Goal: Task Accomplishment & Management: Complete application form

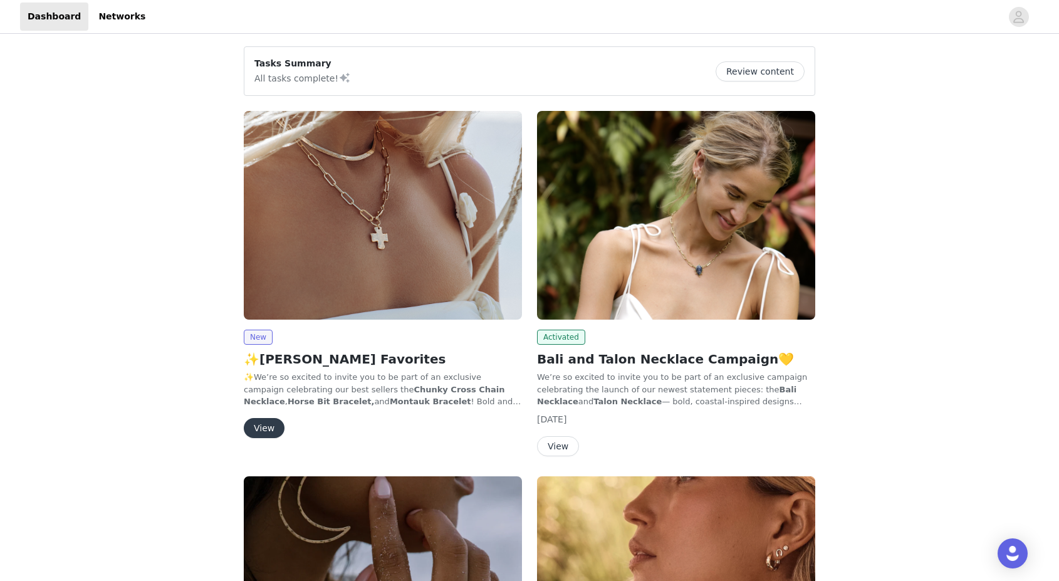
click at [262, 425] on button "View" at bounding box center [264, 428] width 41 height 20
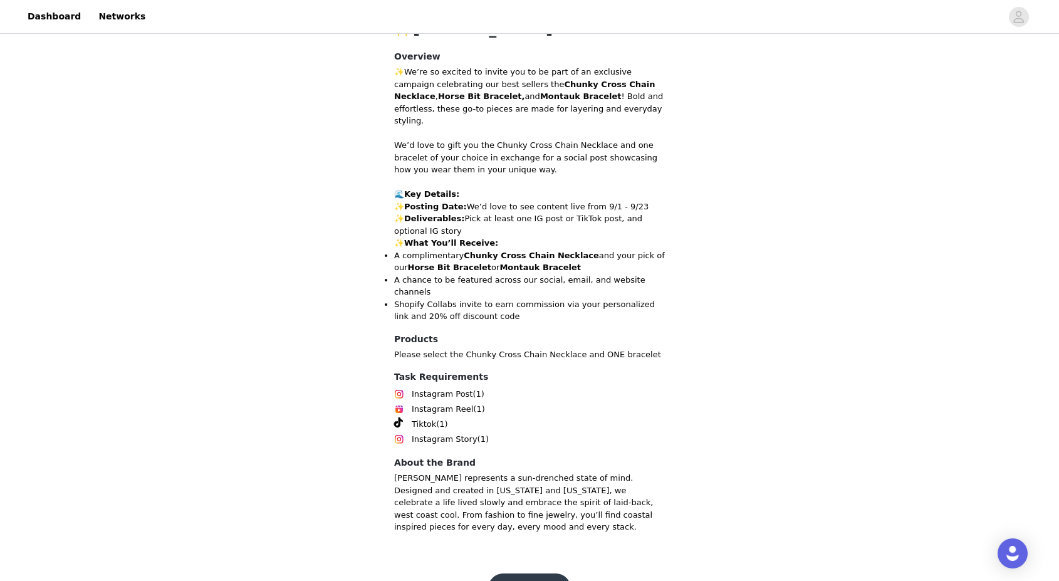
scroll to position [455, 0]
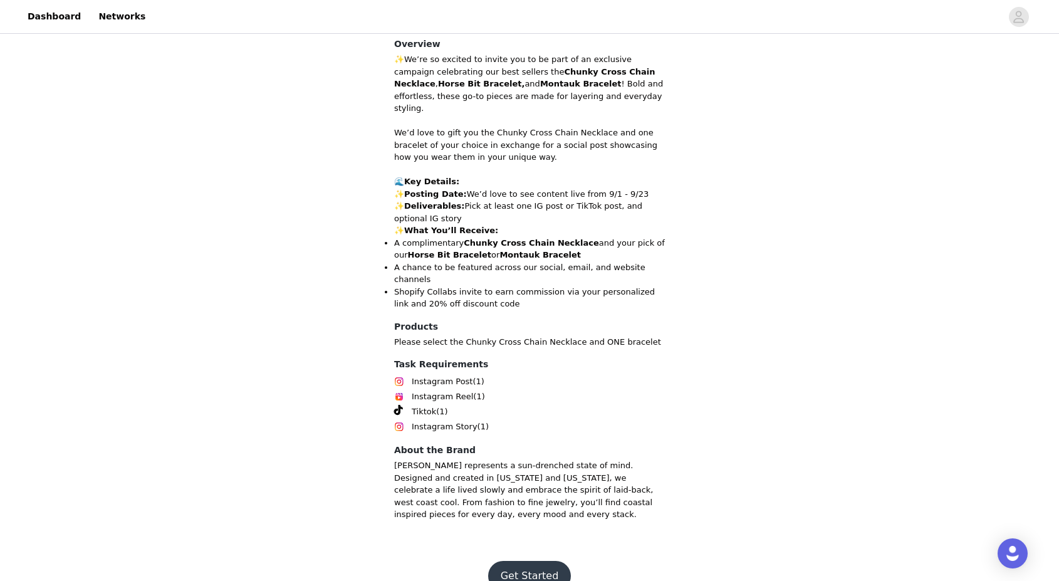
click at [550, 561] on button "Get Started" at bounding box center [529, 576] width 83 height 30
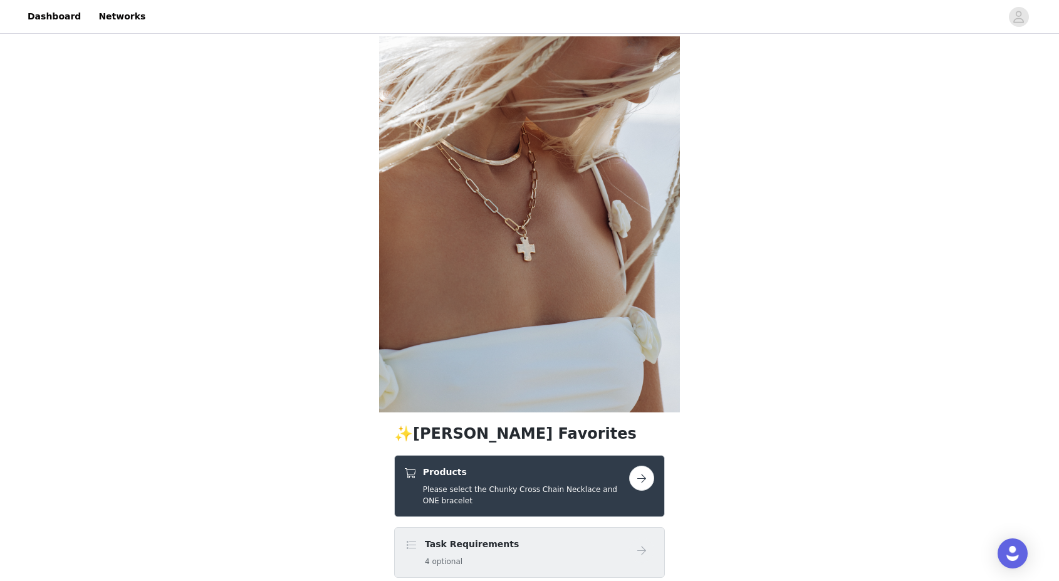
click at [640, 479] on button "button" at bounding box center [641, 477] width 25 height 25
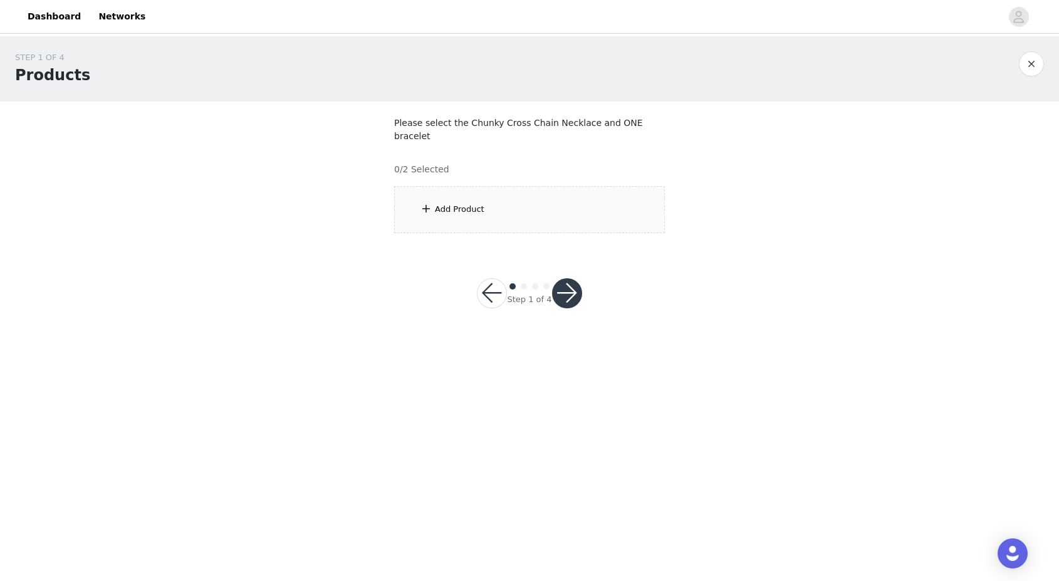
click at [427, 201] on span at bounding box center [426, 208] width 13 height 15
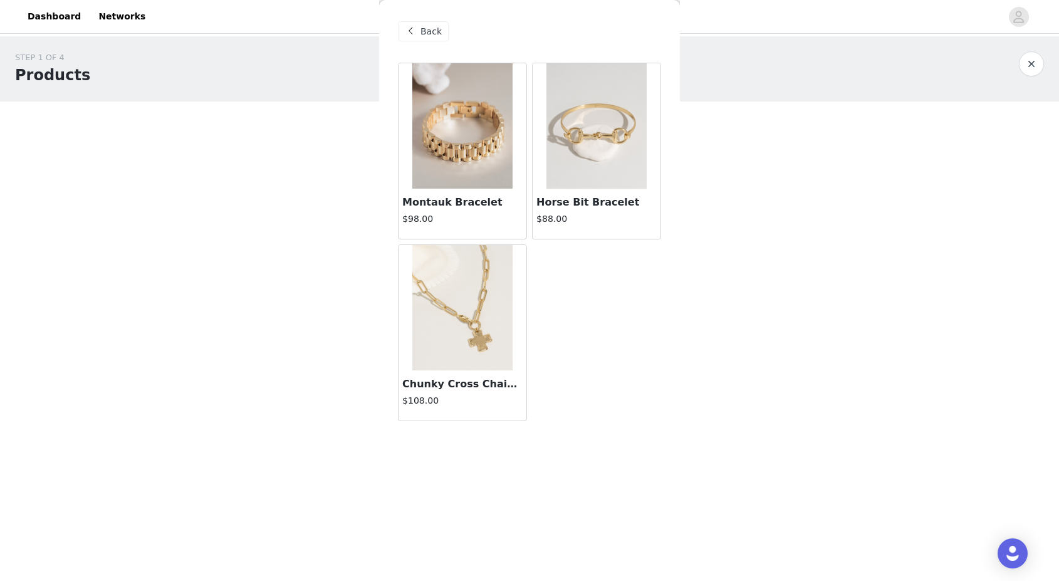
click at [465, 118] on img at bounding box center [462, 125] width 100 height 125
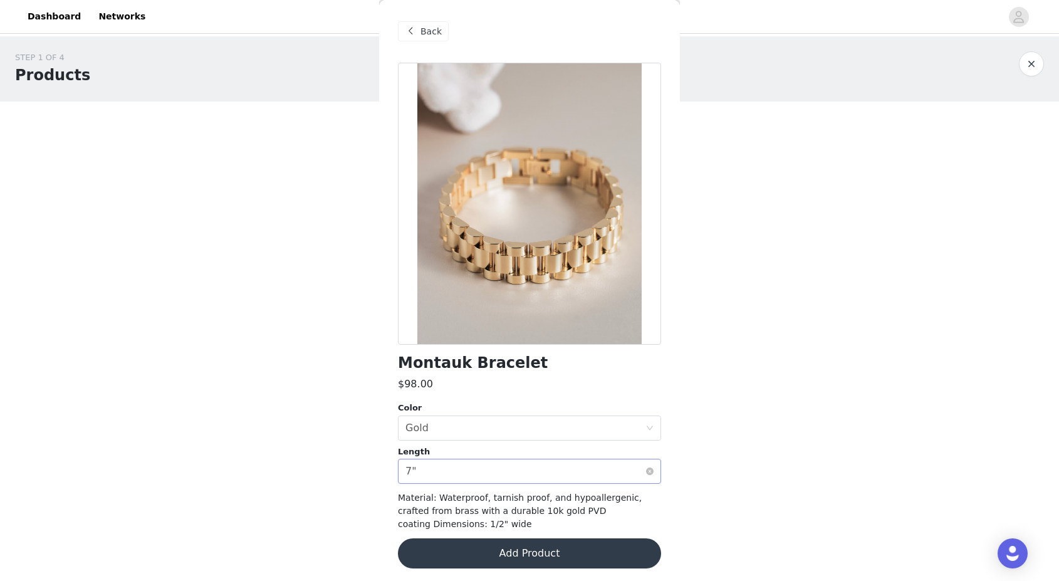
click at [533, 480] on div "Select length 7"" at bounding box center [525, 471] width 240 height 24
click at [526, 503] on li "7"" at bounding box center [529, 499] width 263 height 20
click at [522, 550] on button "Add Product" at bounding box center [529, 553] width 263 height 30
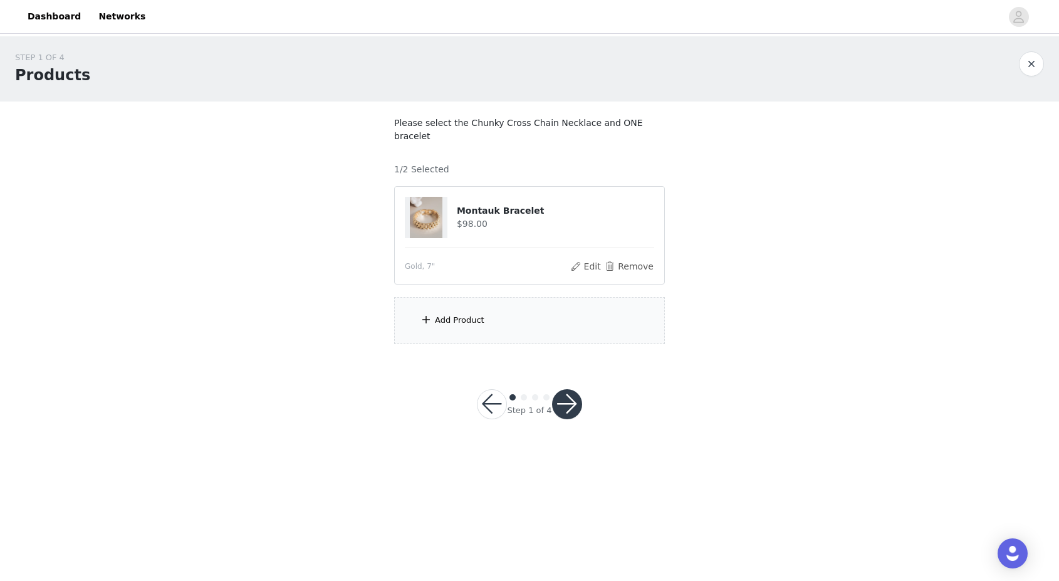
click at [502, 297] on div "Add Product" at bounding box center [529, 320] width 271 height 47
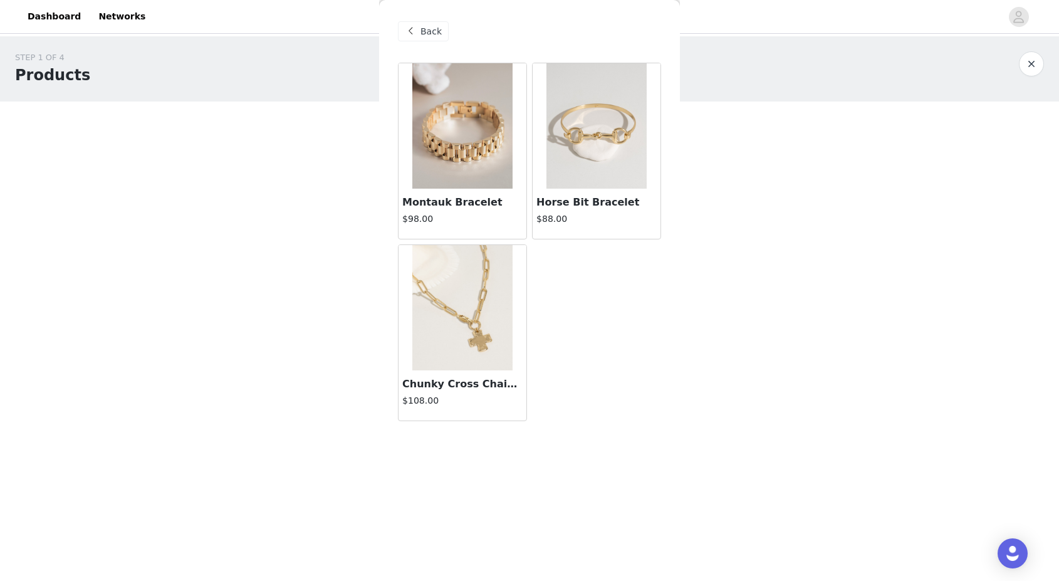
click at [602, 175] on img at bounding box center [596, 125] width 100 height 125
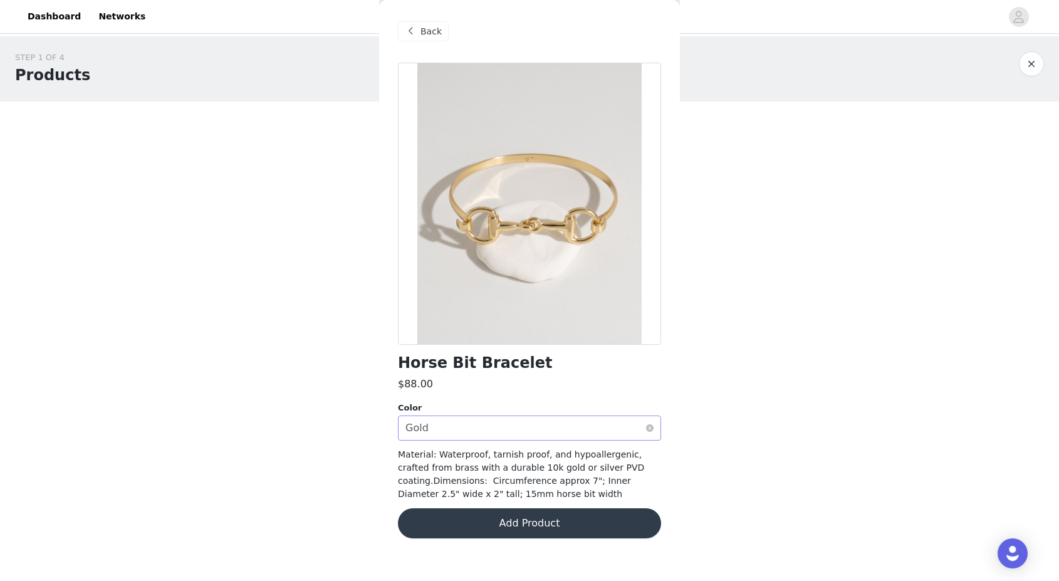
click at [507, 428] on div "Select color Gold" at bounding box center [525, 428] width 240 height 24
click at [529, 523] on button "Add Product" at bounding box center [529, 523] width 263 height 30
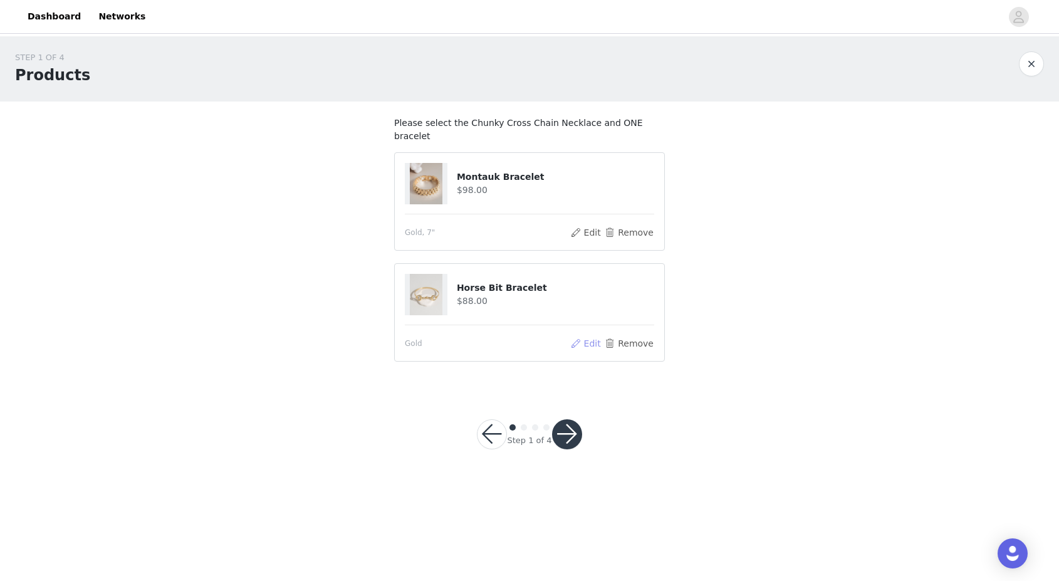
click at [590, 336] on button "Edit" at bounding box center [585, 343] width 32 height 15
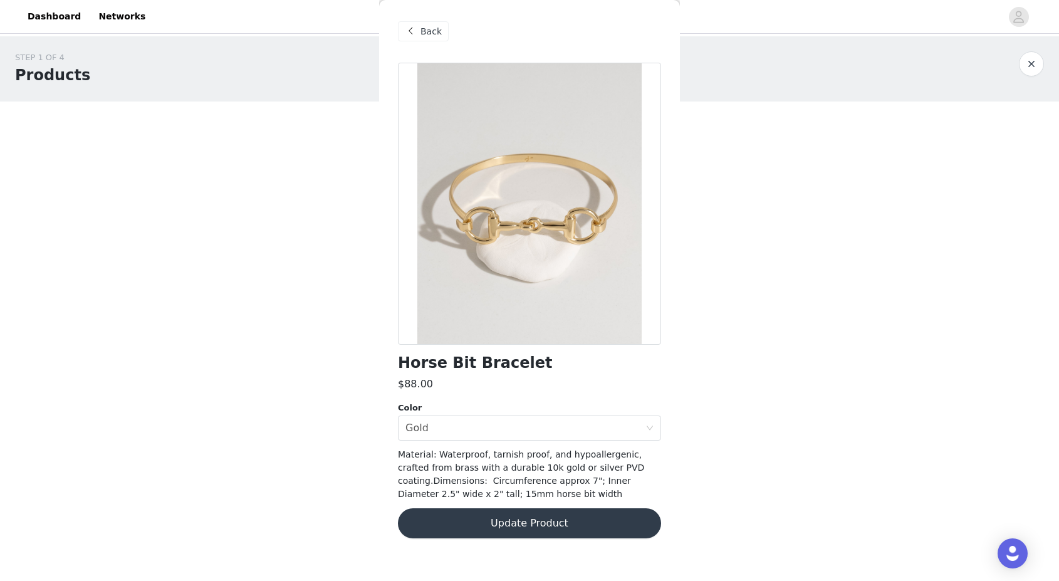
click at [428, 34] on span "Back" at bounding box center [430, 31] width 21 height 13
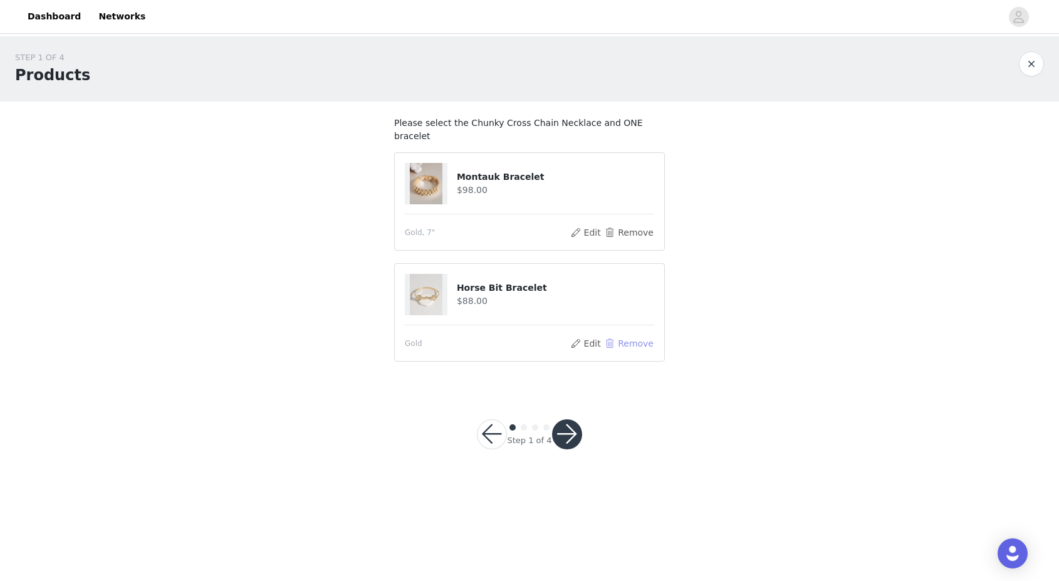
click at [633, 336] on button "Remove" at bounding box center [629, 343] width 50 height 15
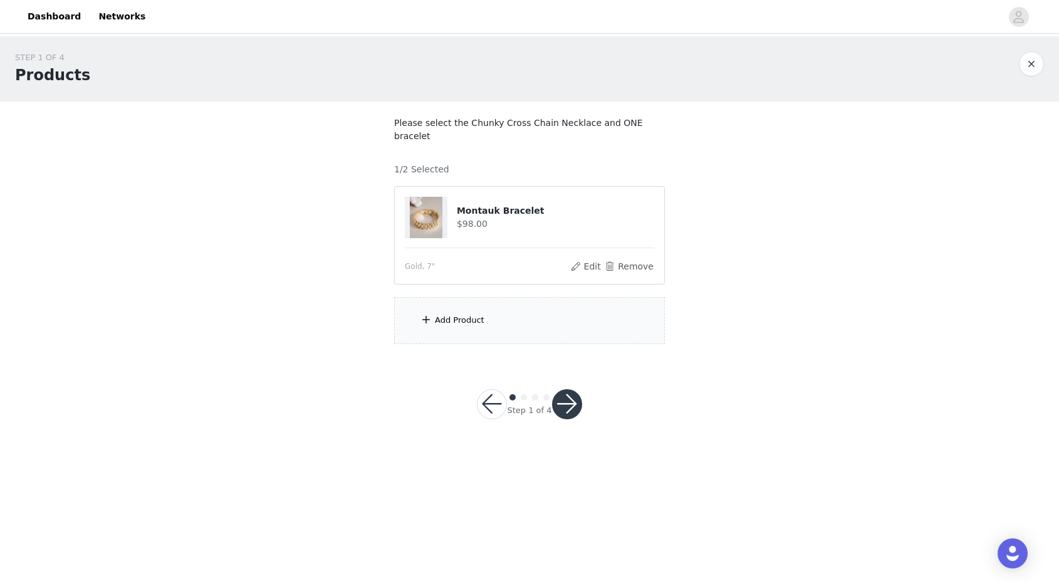
click at [509, 303] on div "Add Product" at bounding box center [529, 320] width 271 height 47
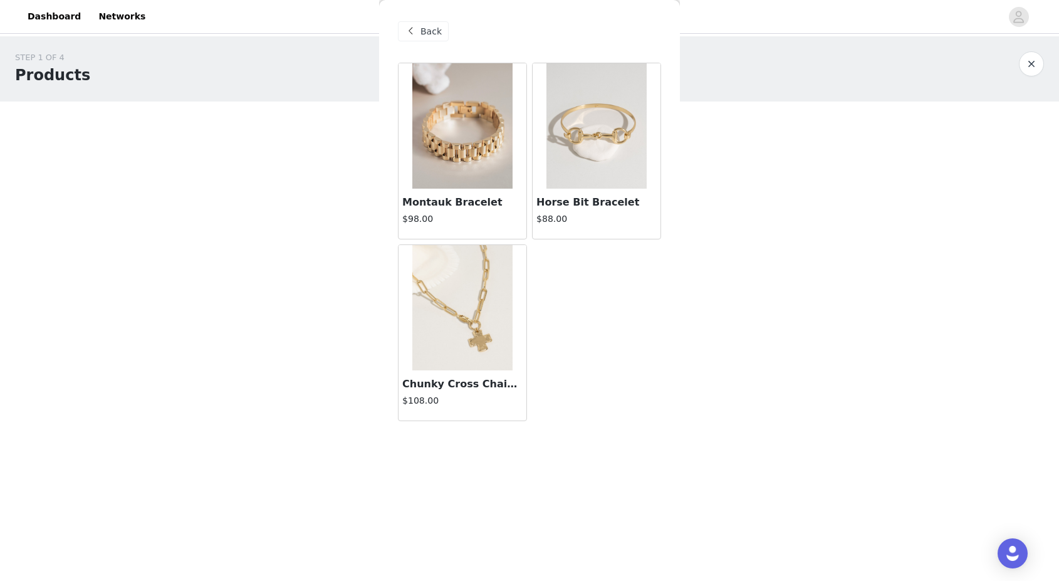
click at [469, 323] on img at bounding box center [462, 307] width 100 height 125
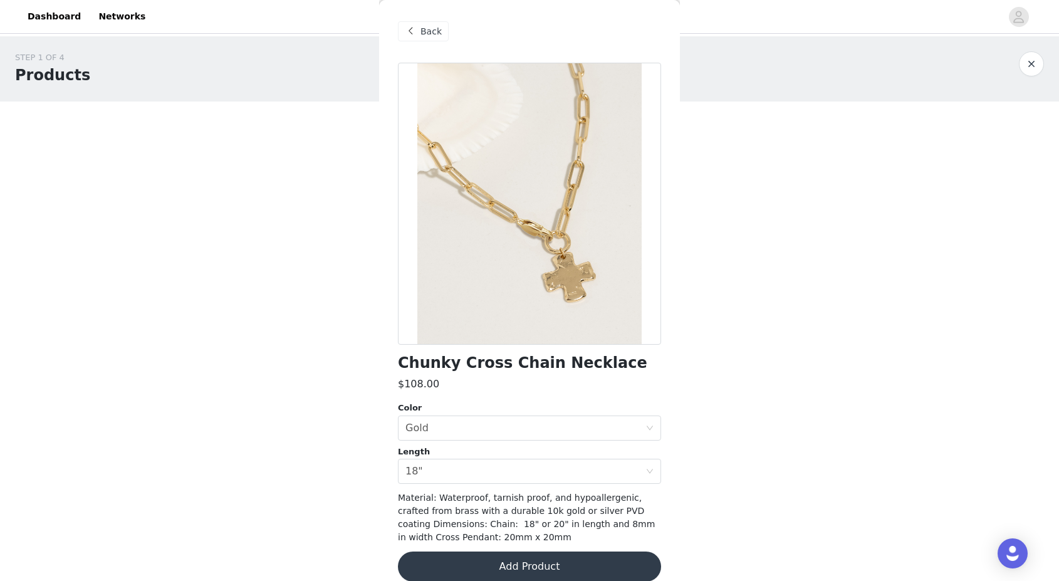
scroll to position [16, 0]
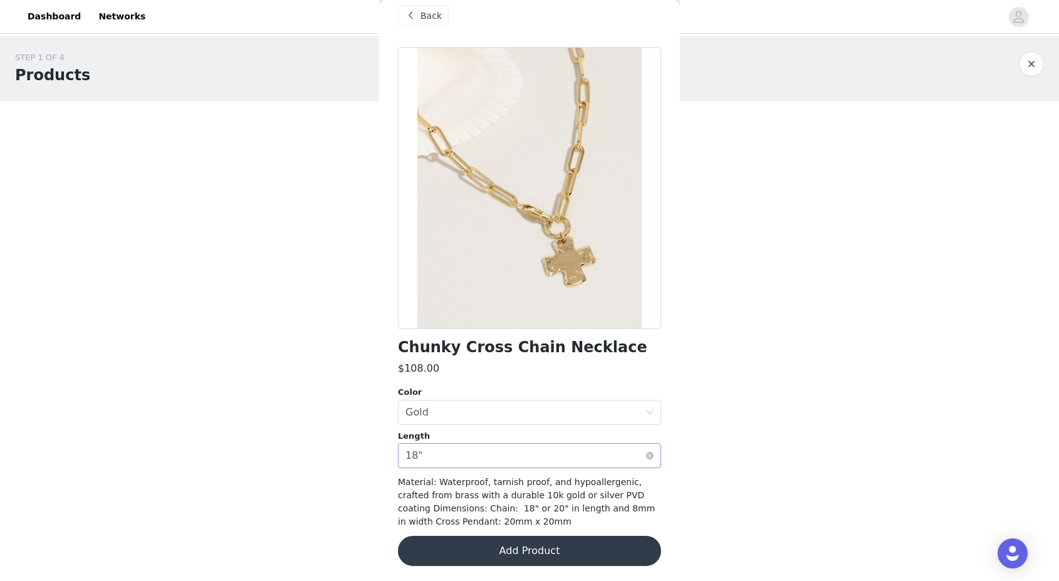
click at [512, 453] on div "Select length 18"" at bounding box center [525, 455] width 240 height 24
click at [528, 552] on button "Add Product" at bounding box center [529, 551] width 263 height 30
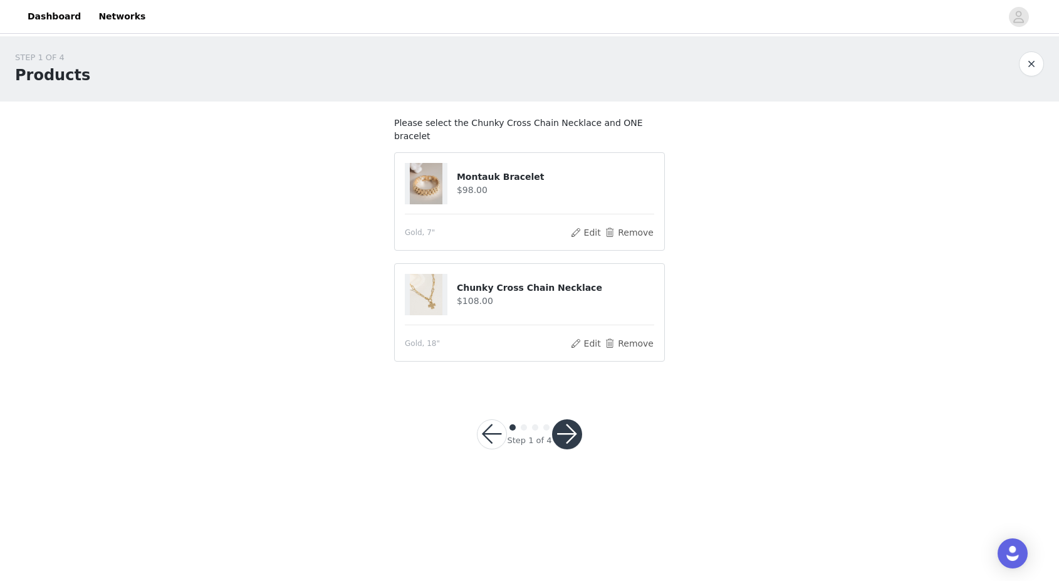
click at [497, 170] on h4 "Montauk Bracelet" at bounding box center [555, 176] width 197 height 13
click at [577, 225] on button "Edit" at bounding box center [585, 232] width 32 height 15
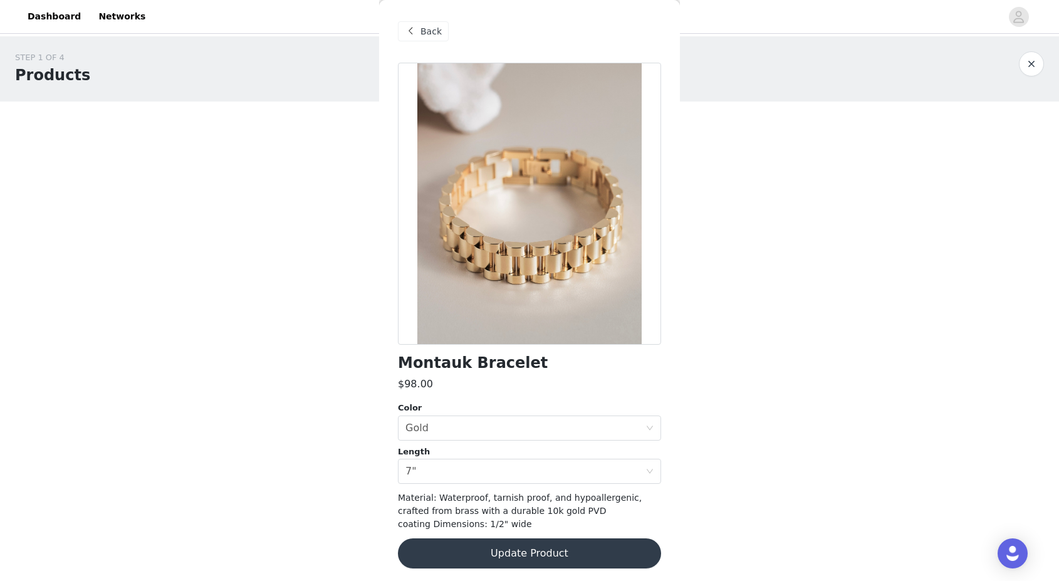
click at [414, 31] on span at bounding box center [410, 31] width 15 height 15
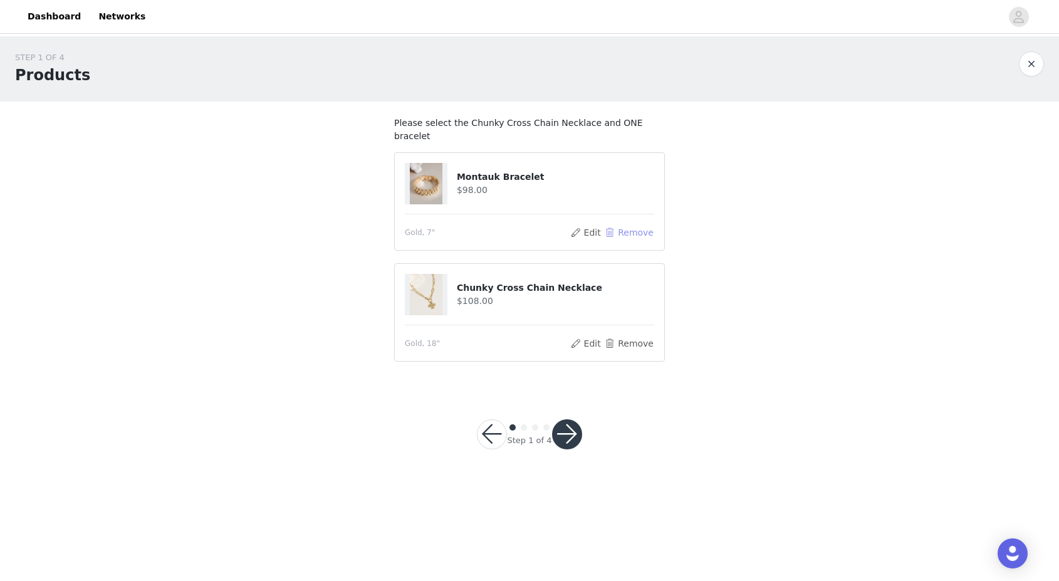
click at [640, 225] on button "Remove" at bounding box center [629, 232] width 50 height 15
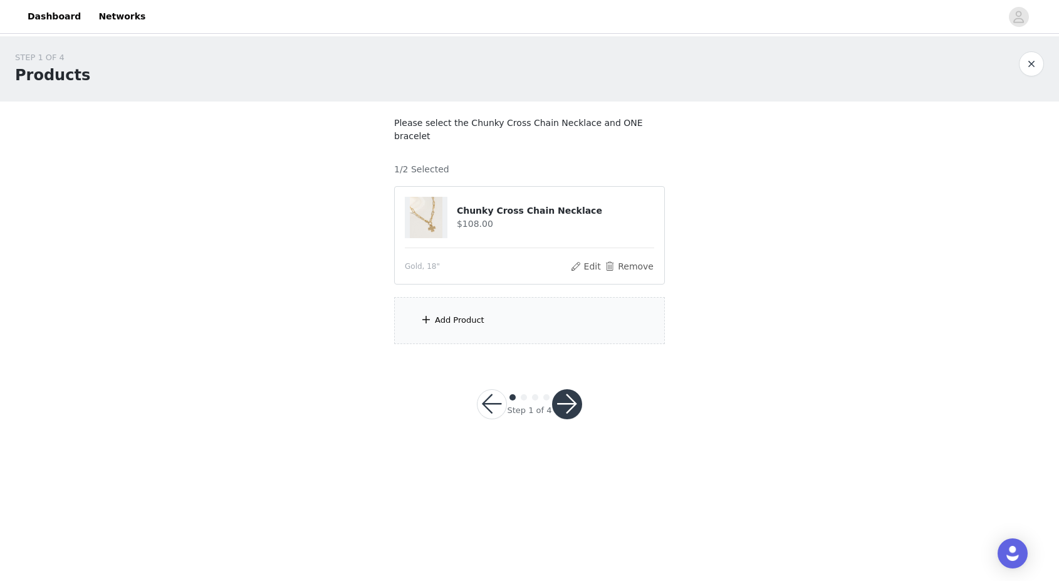
click at [512, 312] on div "Add Product" at bounding box center [529, 320] width 271 height 47
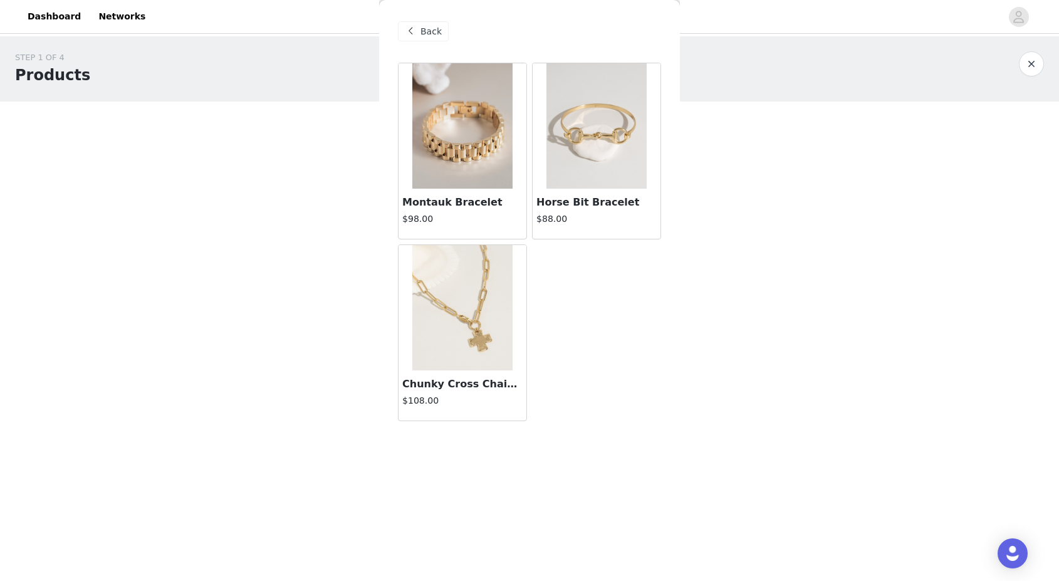
click at [601, 127] on img at bounding box center [596, 125] width 100 height 125
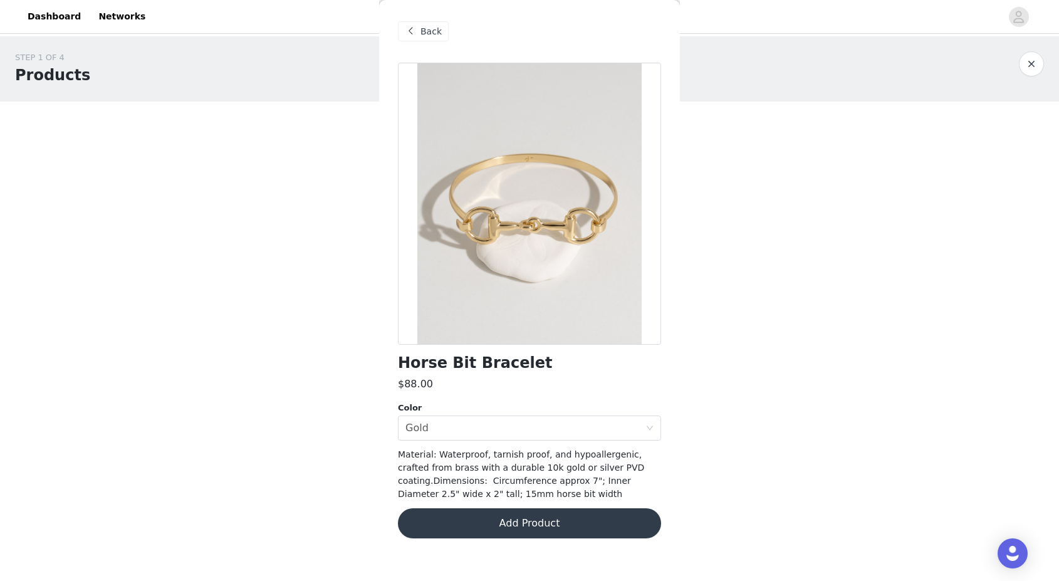
click at [425, 30] on span "Back" at bounding box center [430, 31] width 21 height 13
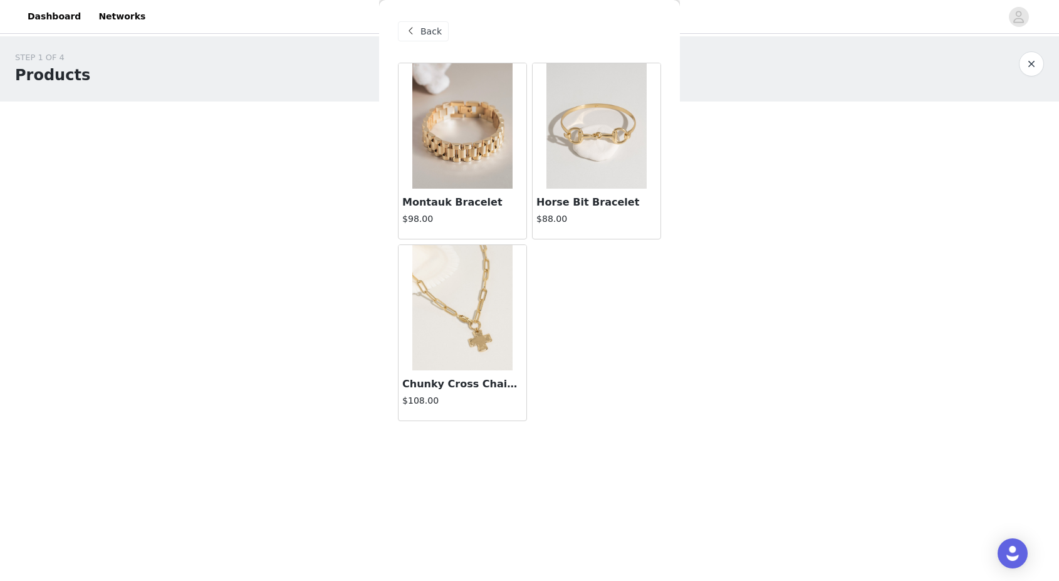
click at [445, 103] on img at bounding box center [462, 125] width 100 height 125
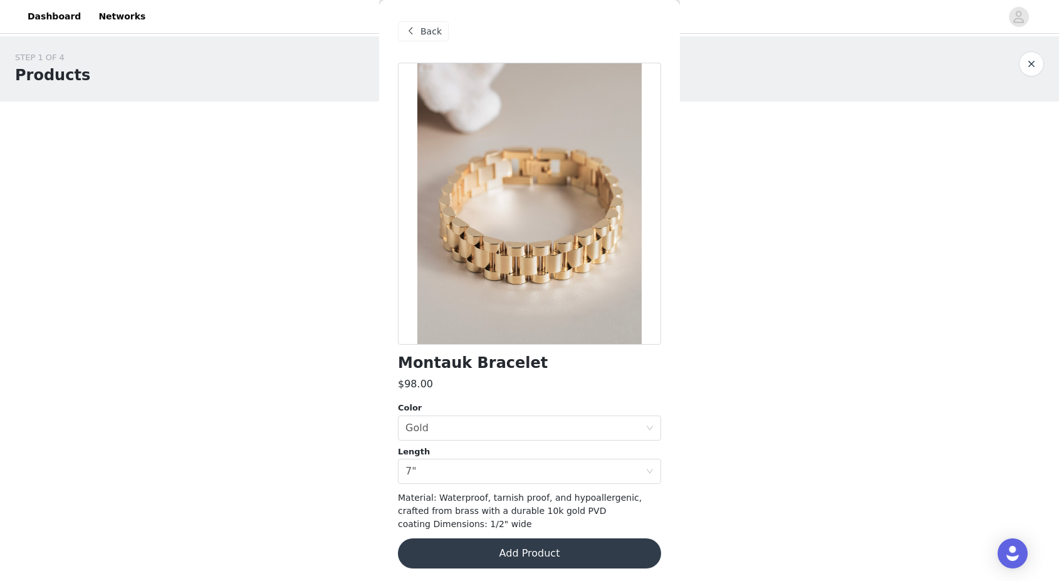
click at [516, 549] on button "Add Product" at bounding box center [529, 553] width 263 height 30
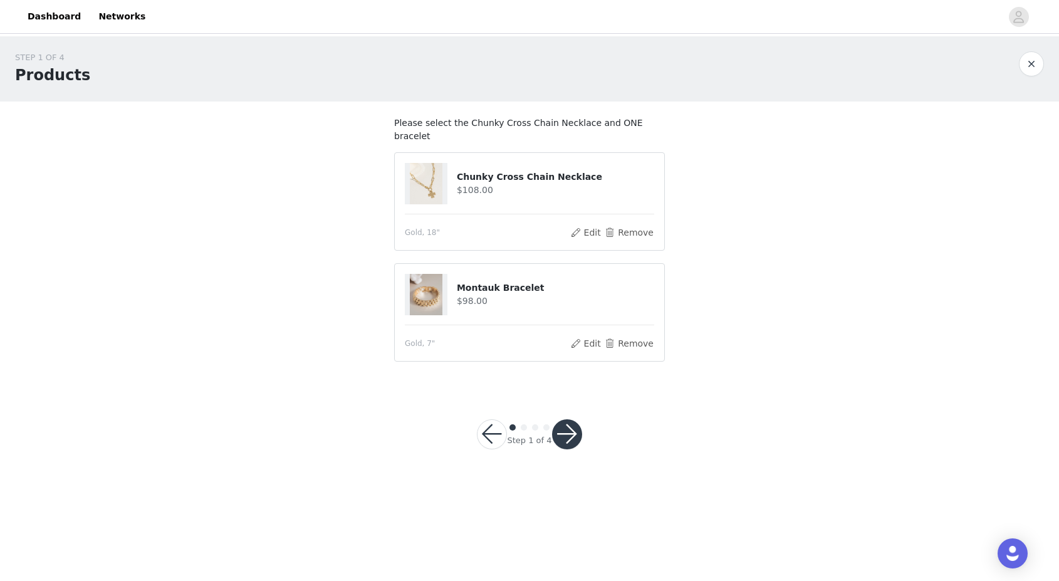
click at [569, 419] on button "button" at bounding box center [567, 434] width 30 height 30
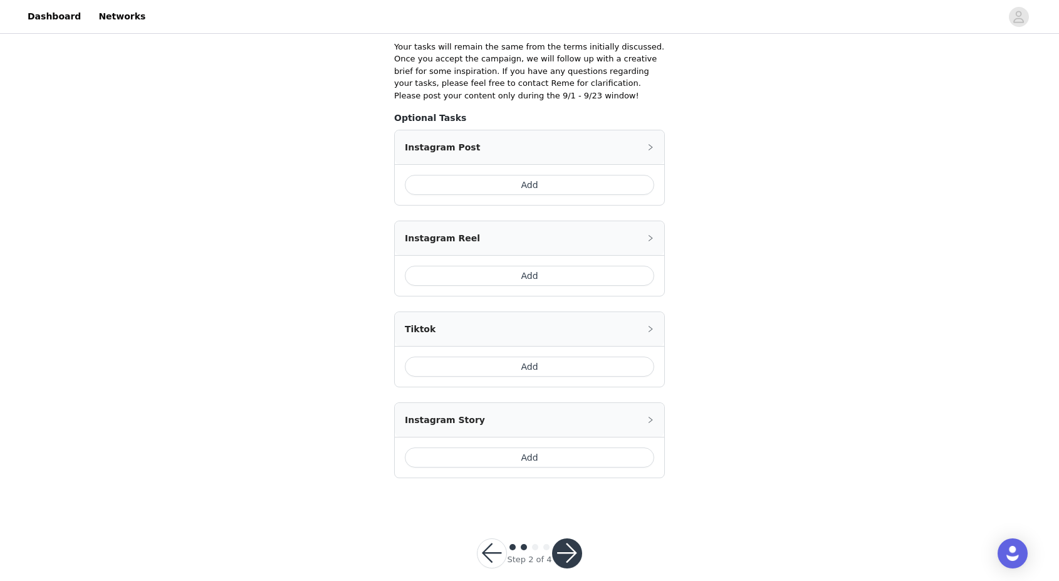
scroll to position [268, 0]
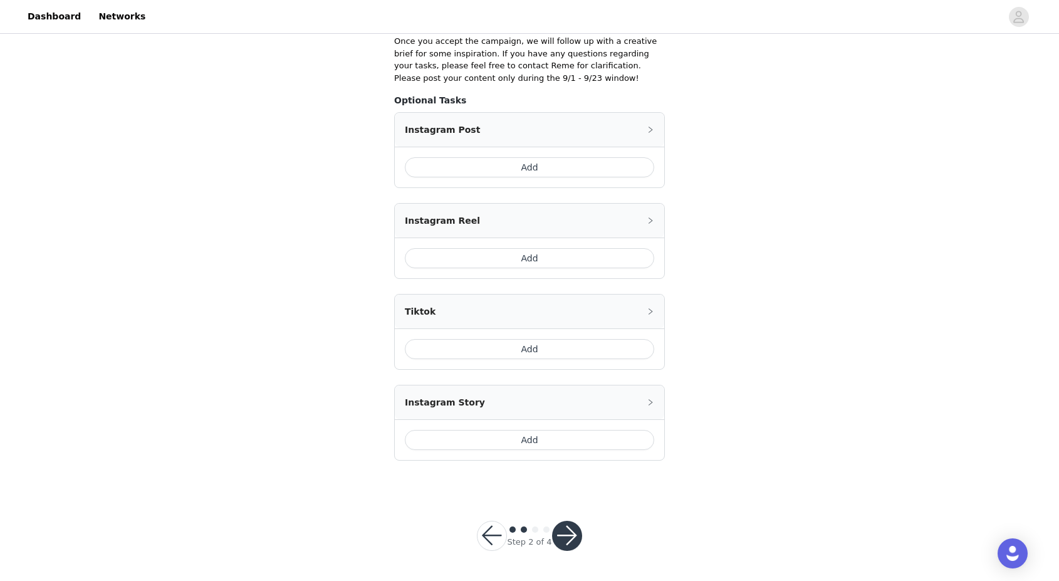
click at [570, 539] on button "button" at bounding box center [567, 536] width 30 height 30
click at [534, 438] on button "Add" at bounding box center [529, 440] width 249 height 20
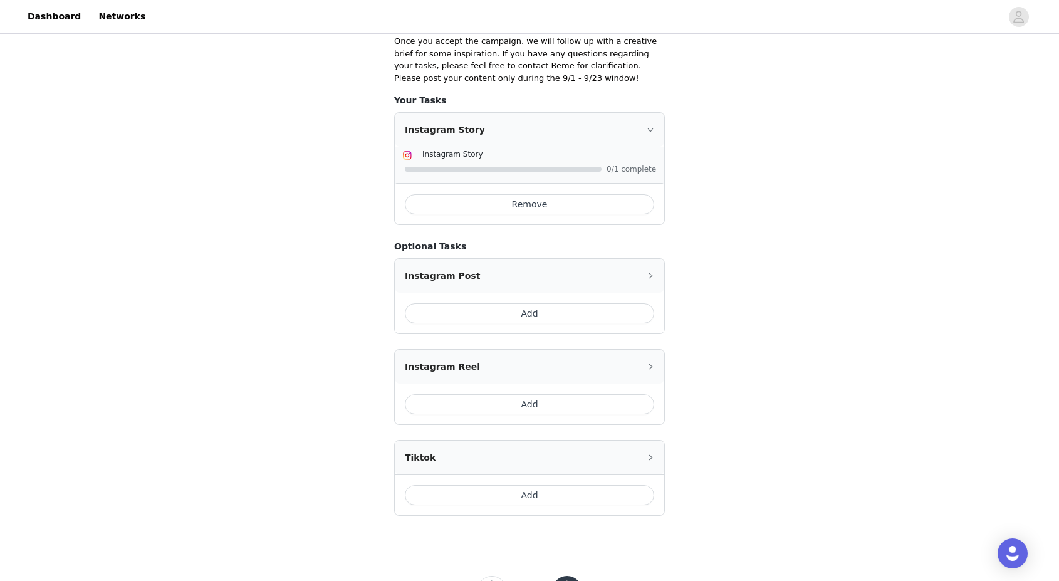
scroll to position [323, 0]
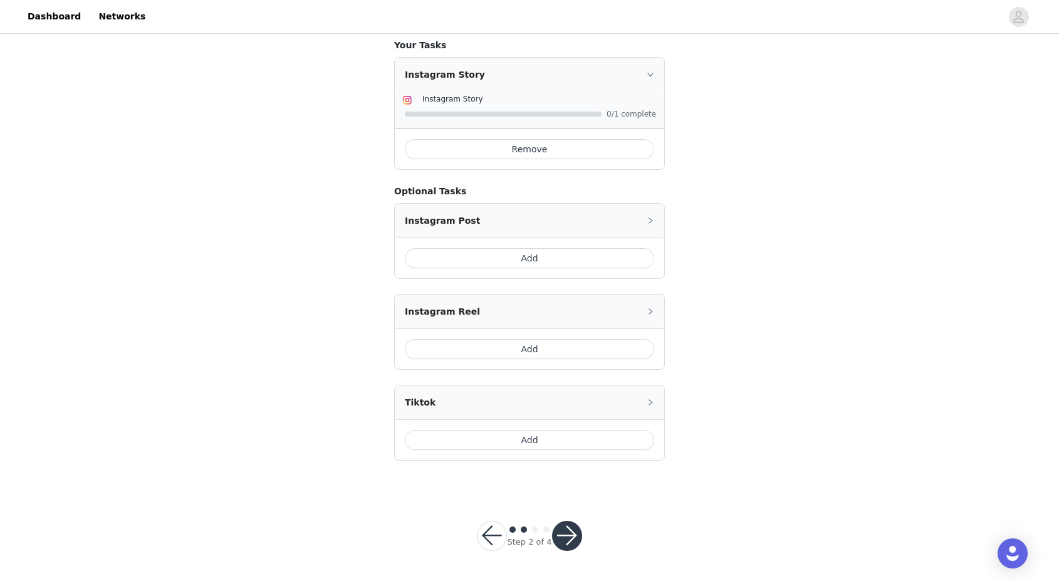
click at [566, 538] on button "button" at bounding box center [567, 536] width 30 height 30
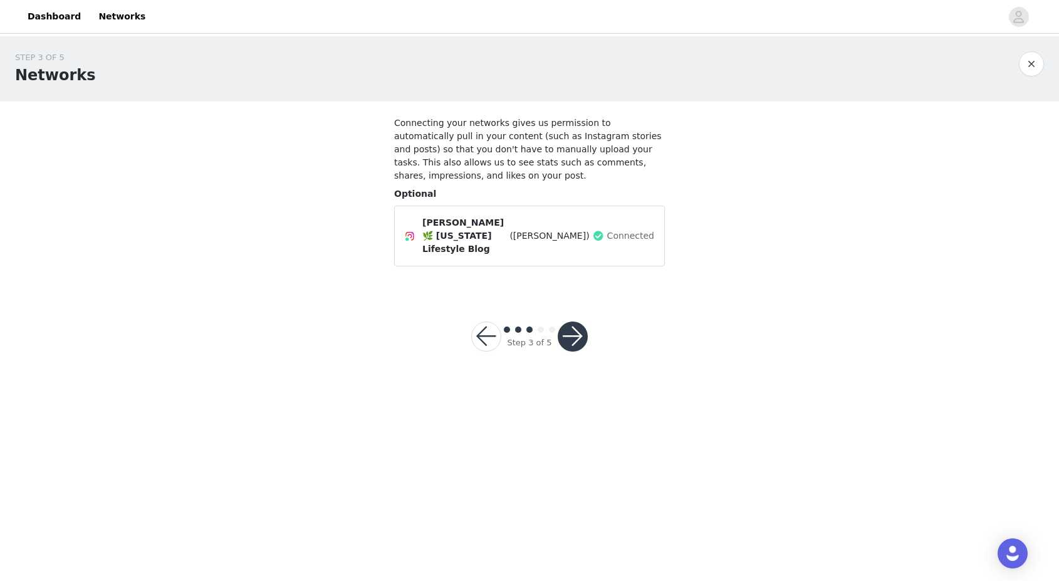
click at [574, 321] on button "button" at bounding box center [572, 336] width 30 height 30
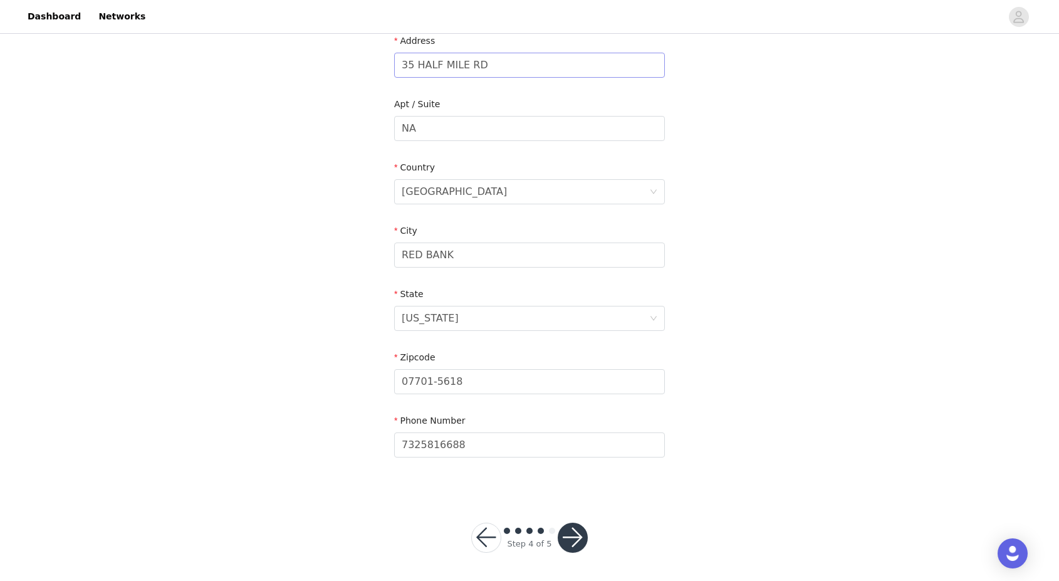
scroll to position [273, 0]
click at [569, 533] on button "button" at bounding box center [572, 536] width 30 height 30
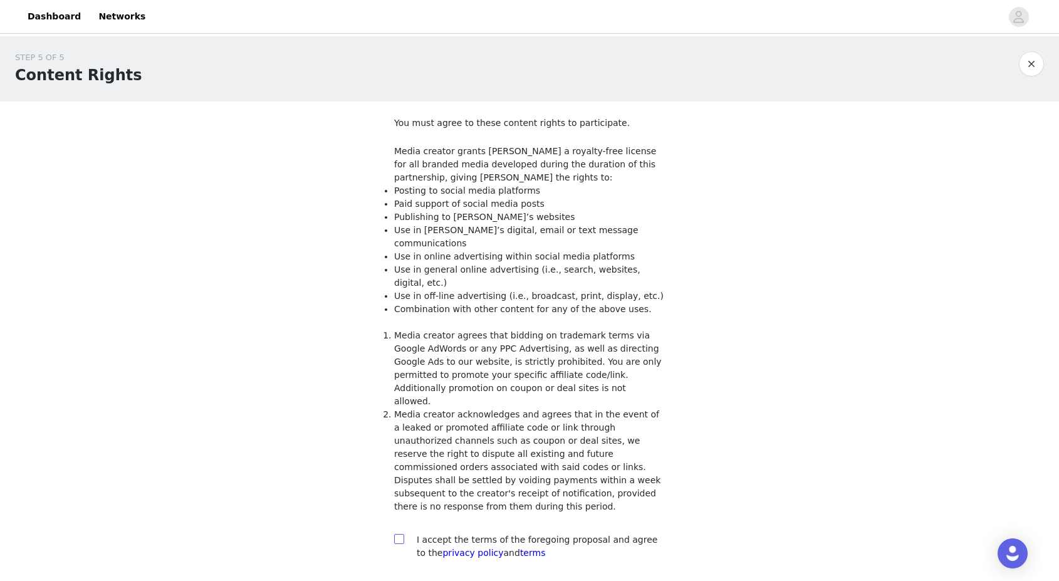
click at [395, 534] on input "checkbox" at bounding box center [398, 538] width 9 height 9
checkbox input "true"
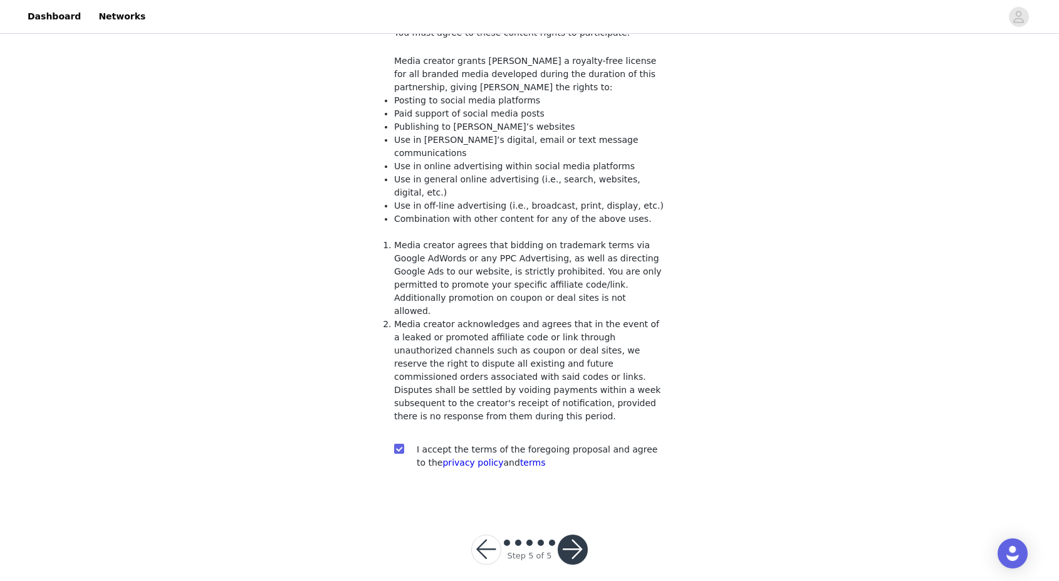
click at [567, 535] on button "button" at bounding box center [572, 549] width 30 height 30
